Goal: Task Accomplishment & Management: Manage account settings

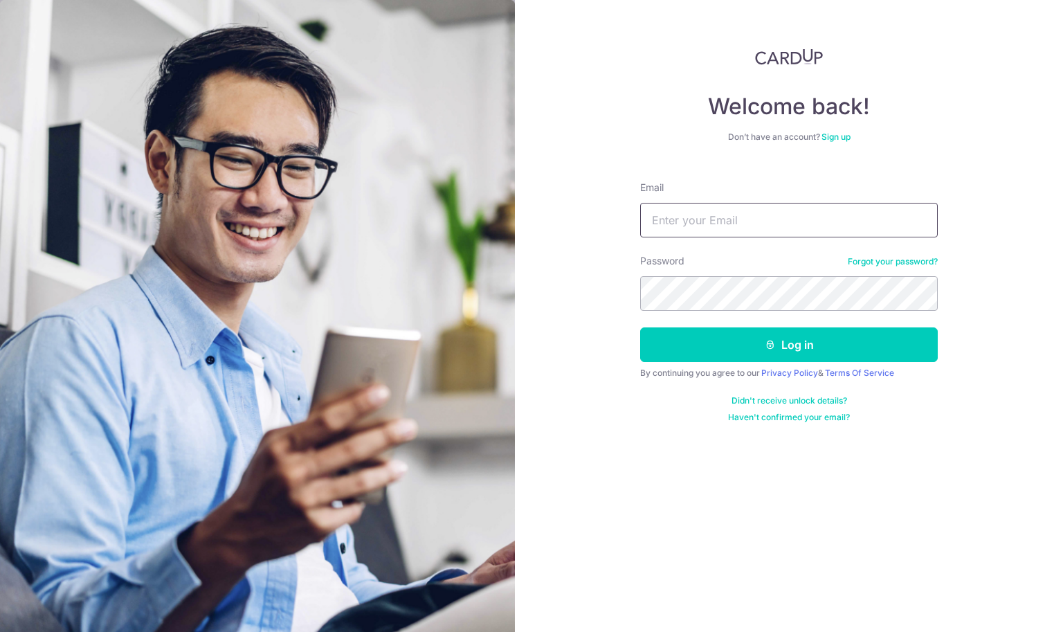
type input "andreanatayshilin@gmail.com"
click at [789, 345] on button "Log in" at bounding box center [789, 344] width 298 height 35
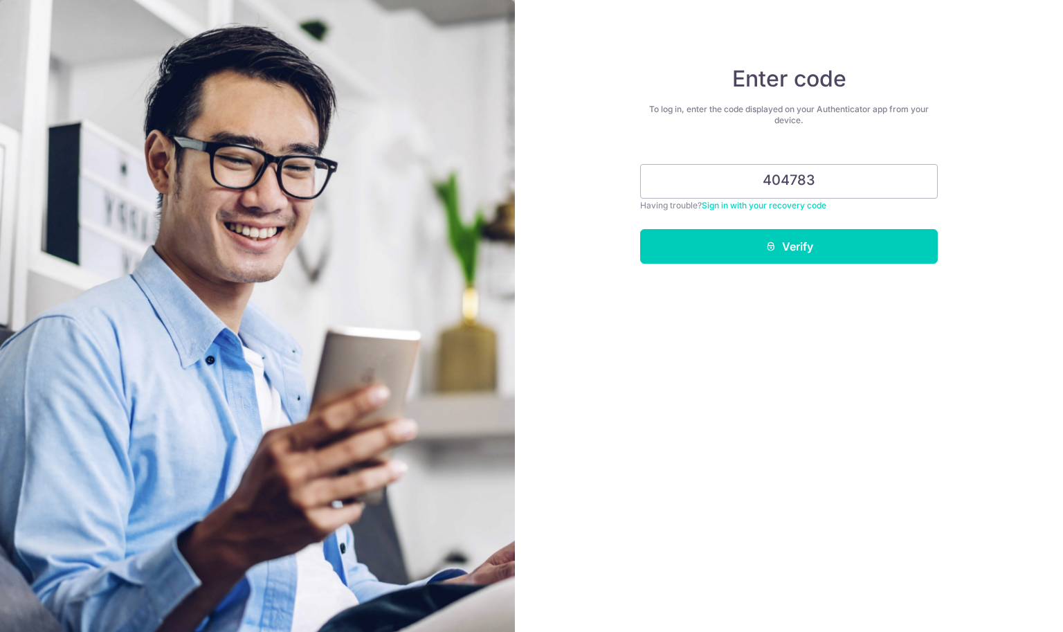
type input "404783"
click at [789, 246] on button "Verify" at bounding box center [789, 246] width 298 height 35
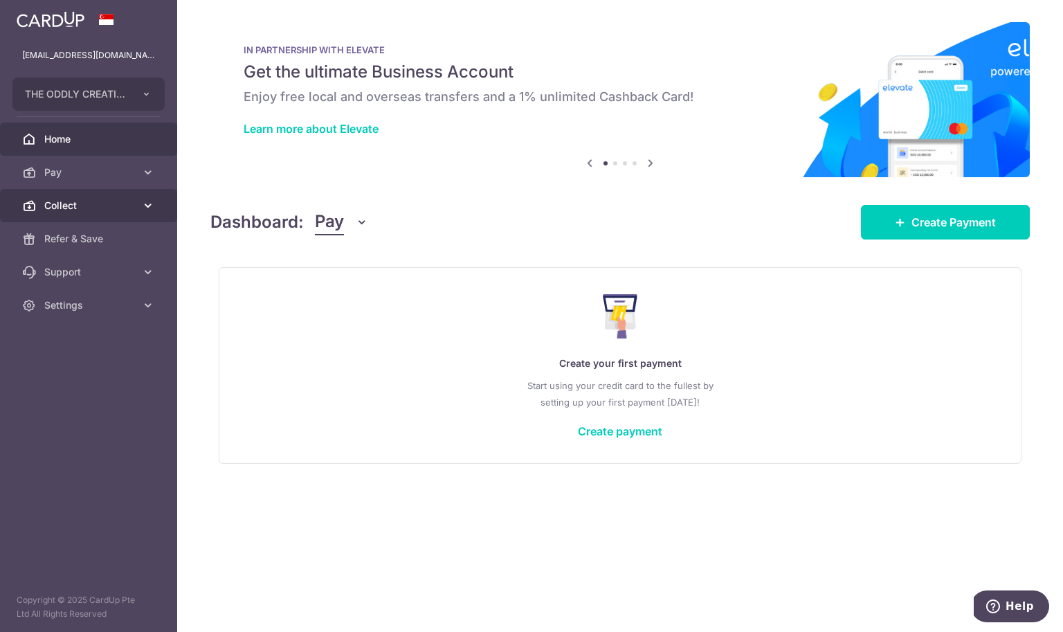
click at [100, 194] on link "Collect" at bounding box center [88, 205] width 177 height 33
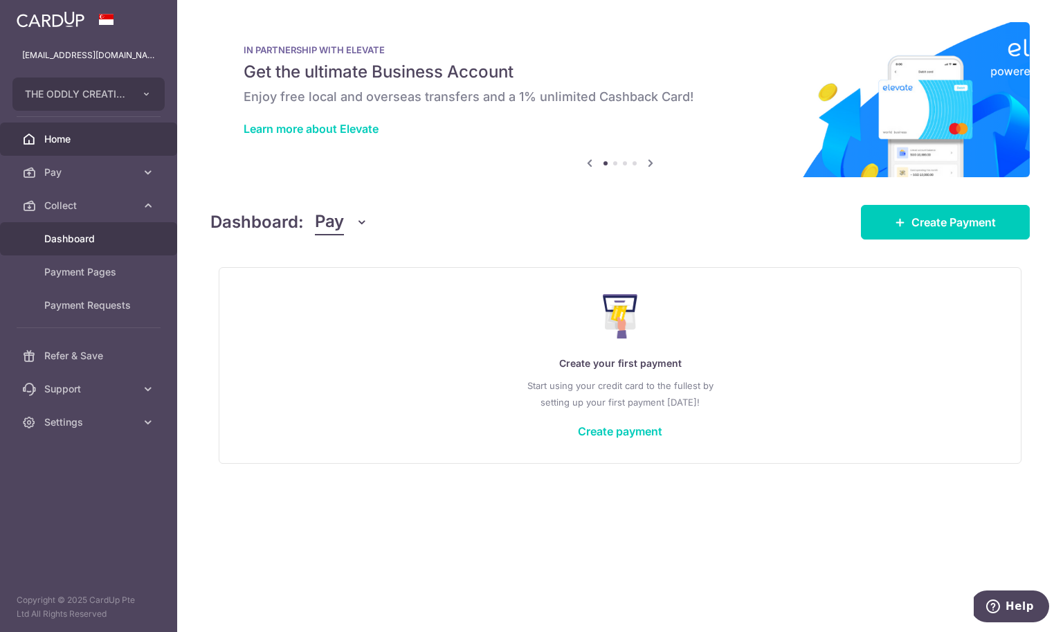
click at [95, 238] on span "Dashboard" at bounding box center [89, 239] width 91 height 14
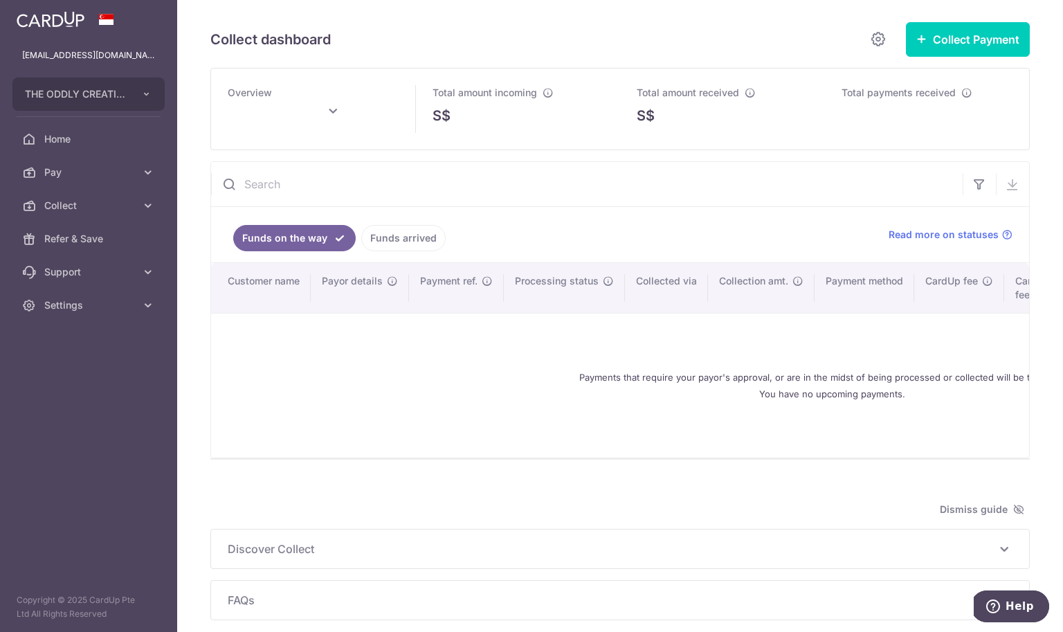
click at [378, 242] on link "Funds arrived" at bounding box center [403, 238] width 84 height 26
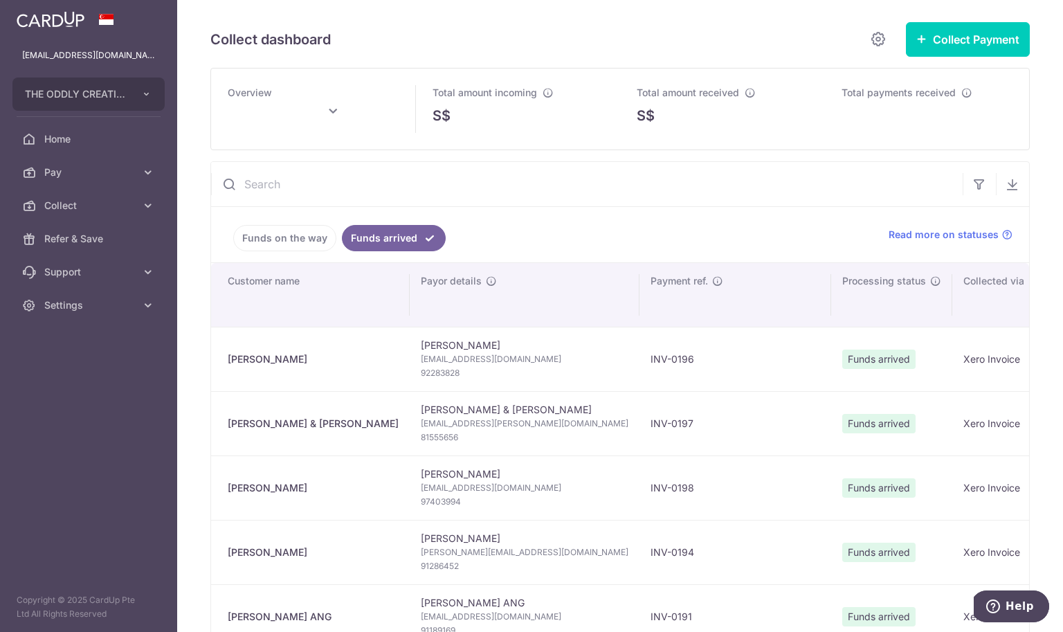
type input "October 2025"
